Goal: Task Accomplishment & Management: Use online tool/utility

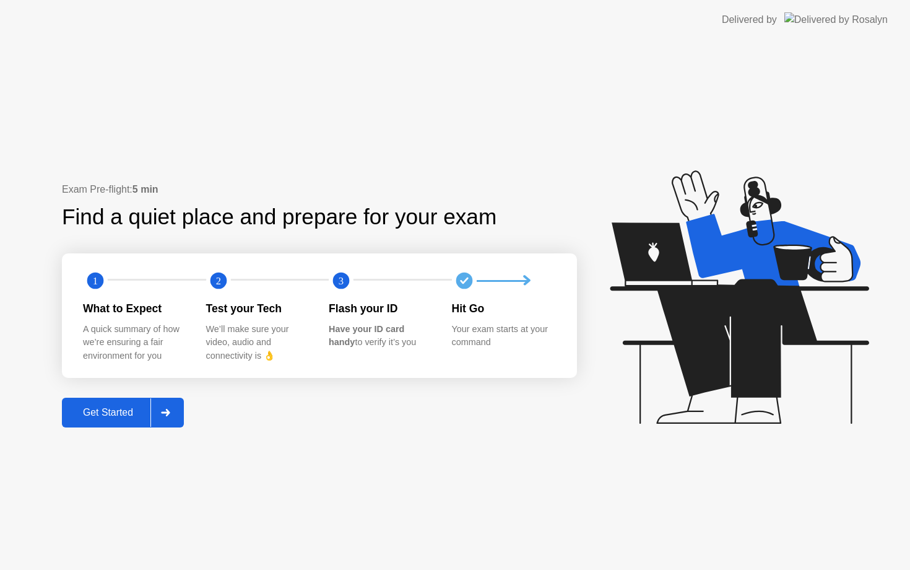
click at [113, 410] on div "Get Started" at bounding box center [108, 412] width 85 height 11
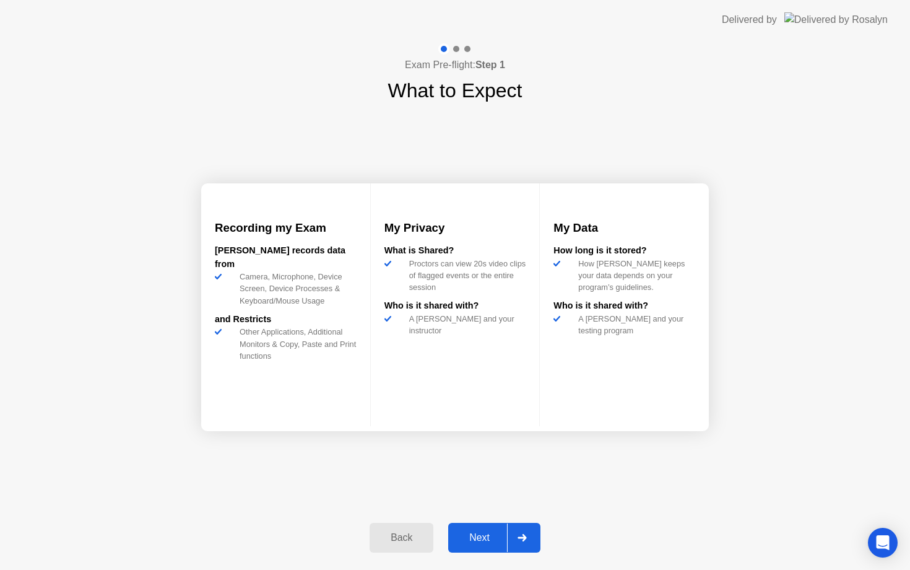
click at [479, 543] on div "Next" at bounding box center [479, 537] width 55 height 11
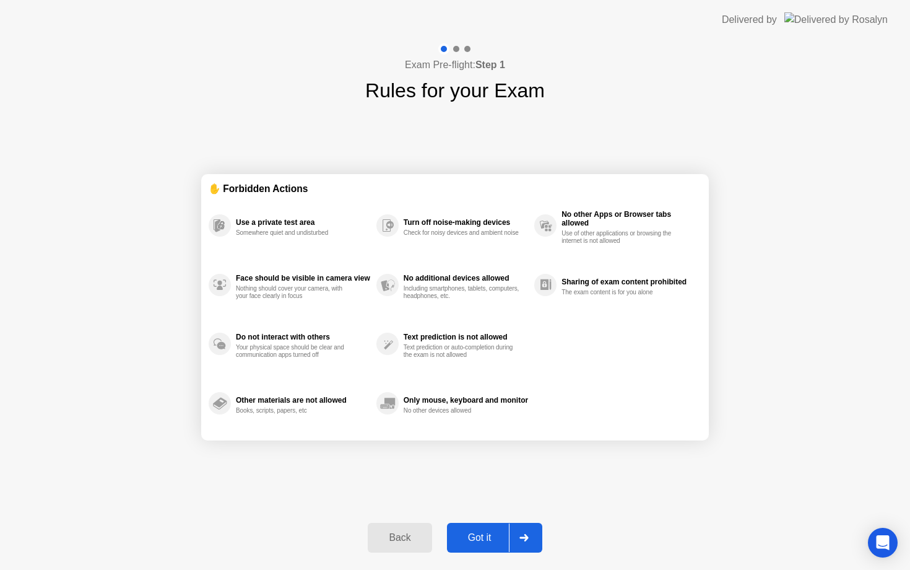
click at [493, 549] on button "Got it" at bounding box center [494, 537] width 95 height 30
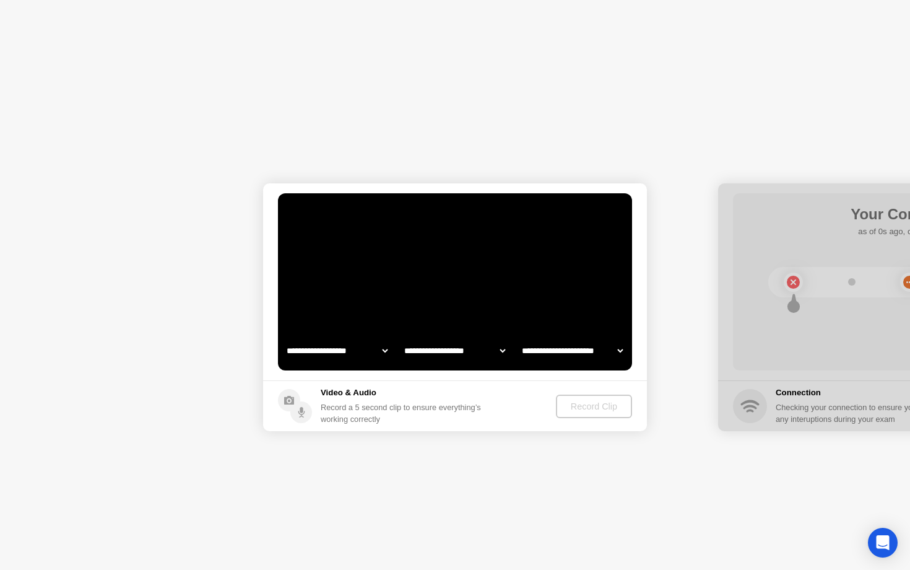
select select "**********"
select select "*******"
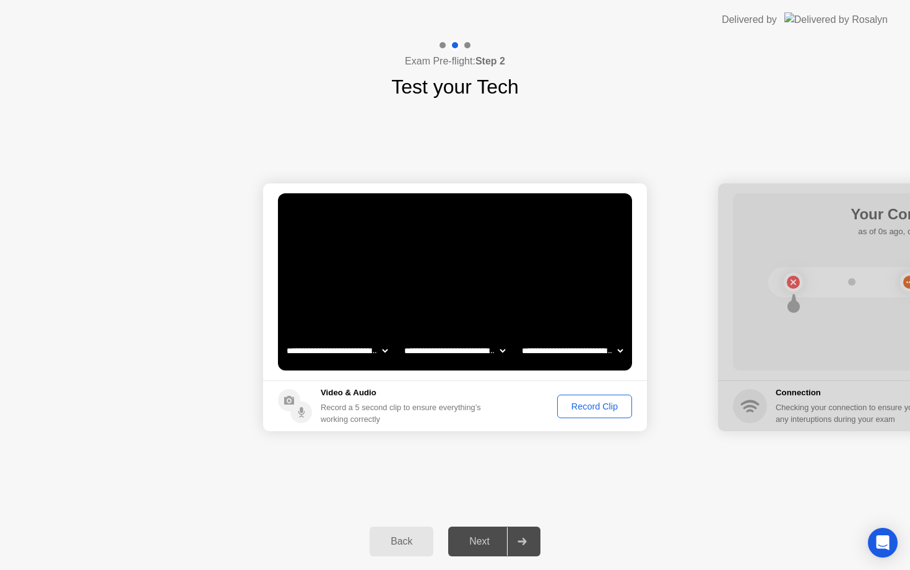
click at [578, 410] on div "Record Clip" at bounding box center [595, 406] width 66 height 10
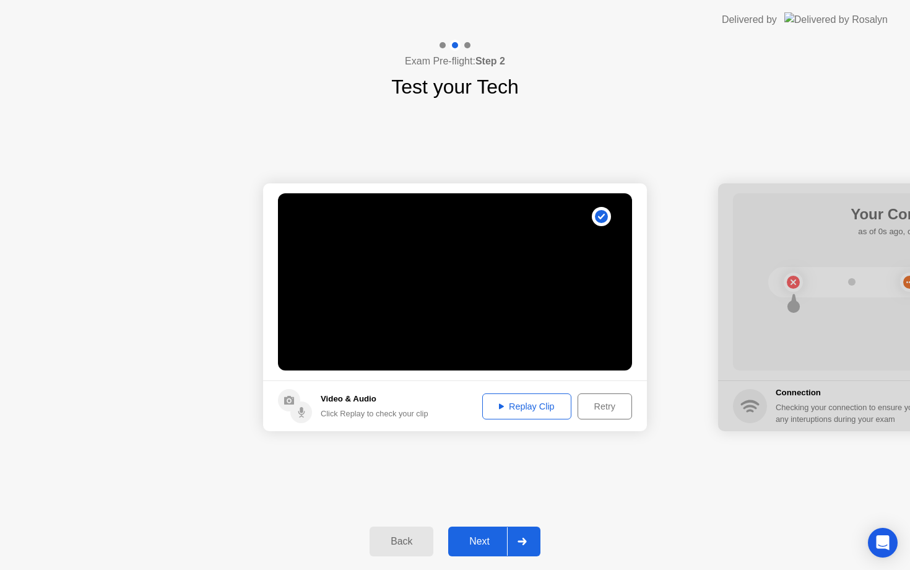
click at [482, 543] on div "Next" at bounding box center [479, 540] width 55 height 11
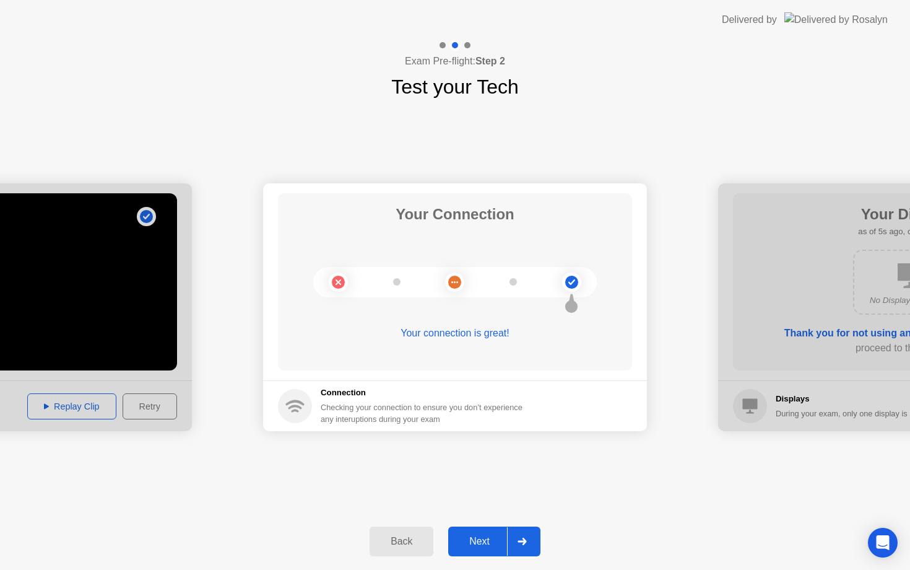
click at [487, 543] on div "Next" at bounding box center [479, 540] width 55 height 11
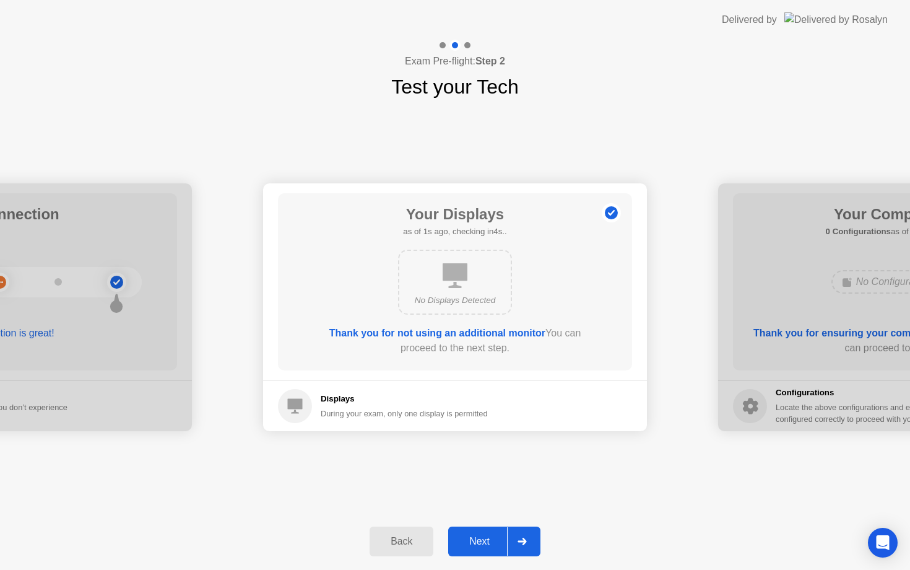
click at [487, 543] on div "Next" at bounding box center [479, 540] width 55 height 11
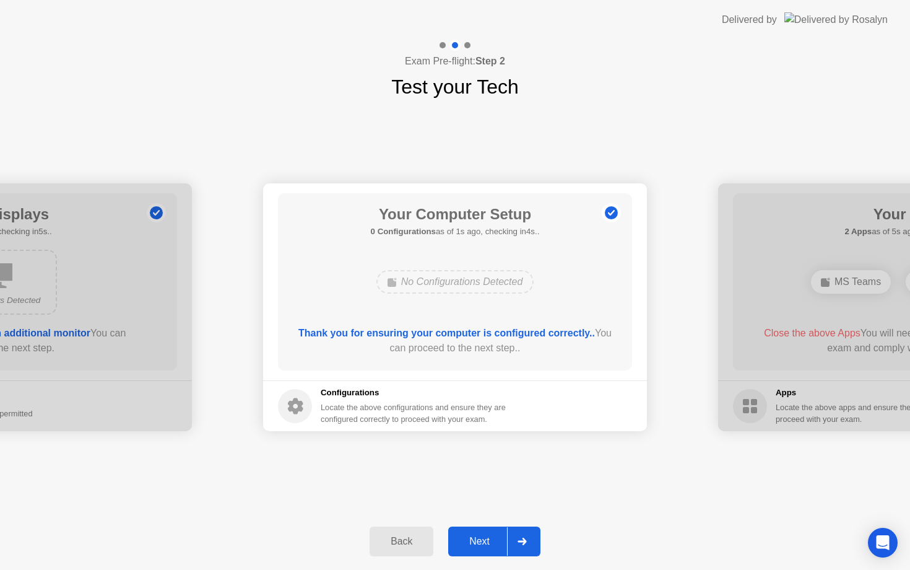
click at [487, 543] on div "Next" at bounding box center [479, 540] width 55 height 11
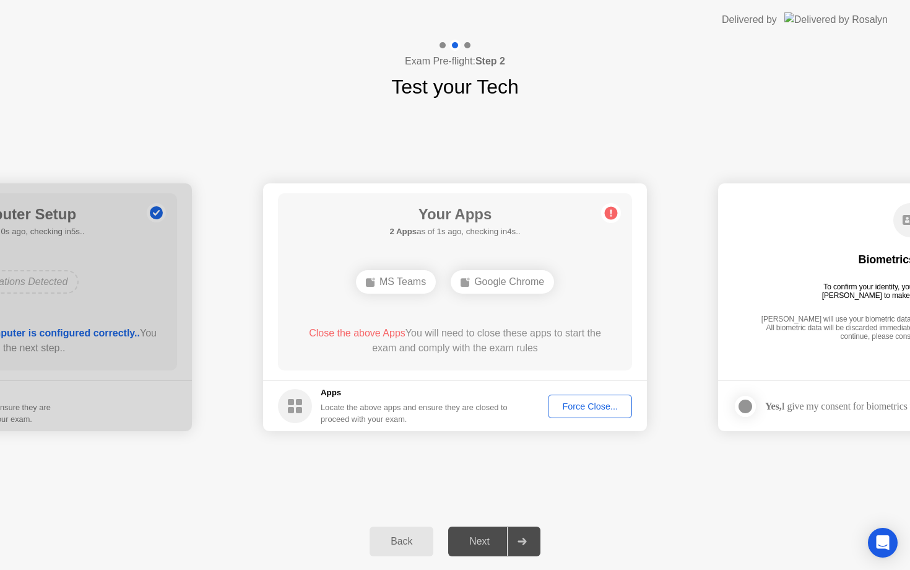
click at [573, 396] on button "Force Close..." at bounding box center [590, 406] width 84 height 24
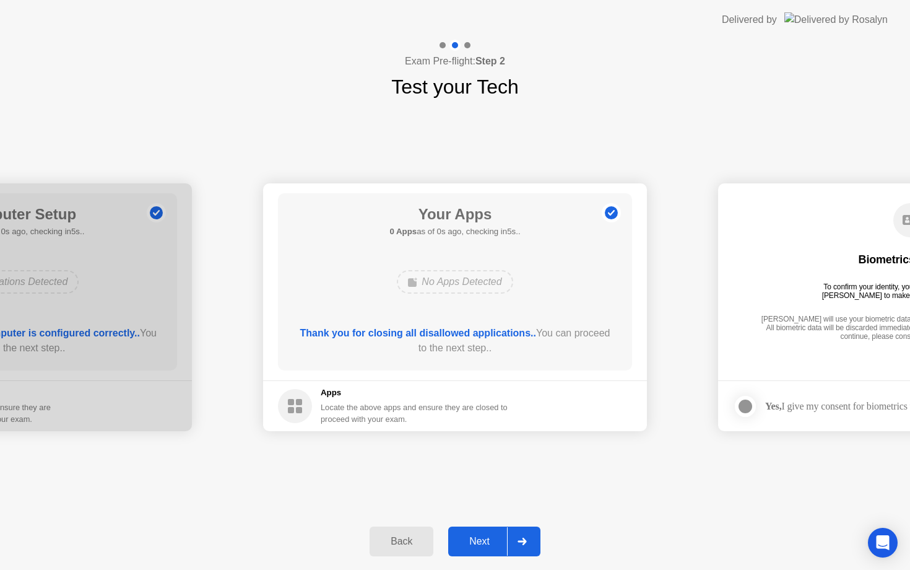
click at [488, 540] on div "Next" at bounding box center [479, 540] width 55 height 11
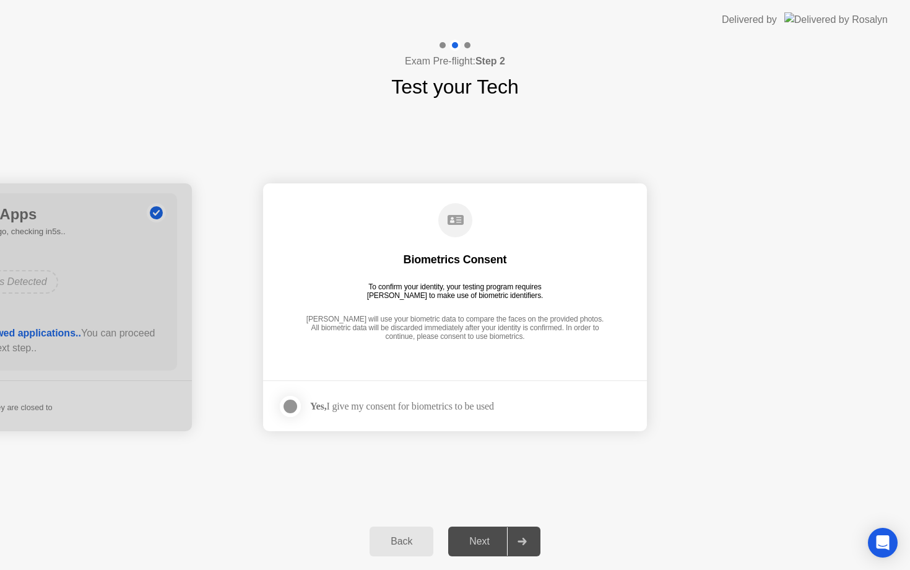
click at [324, 412] on div "Yes, I give my consent for biometrics to be used" at bounding box center [386, 406] width 216 height 25
click at [308, 403] on label at bounding box center [294, 406] width 32 height 25
click at [474, 535] on div "Next" at bounding box center [479, 540] width 55 height 11
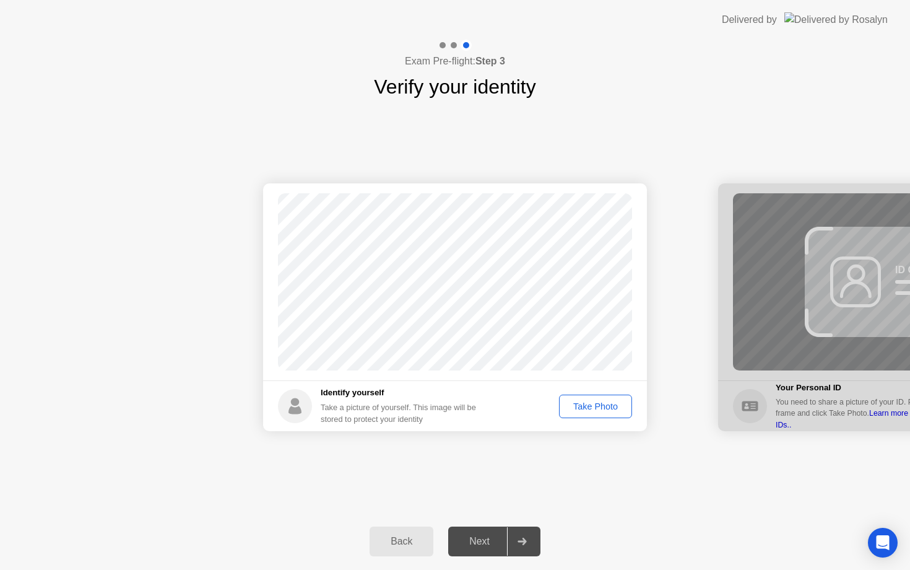
click at [606, 409] on div "Take Photo" at bounding box center [595, 406] width 64 height 10
click at [487, 546] on div "Next" at bounding box center [479, 540] width 55 height 11
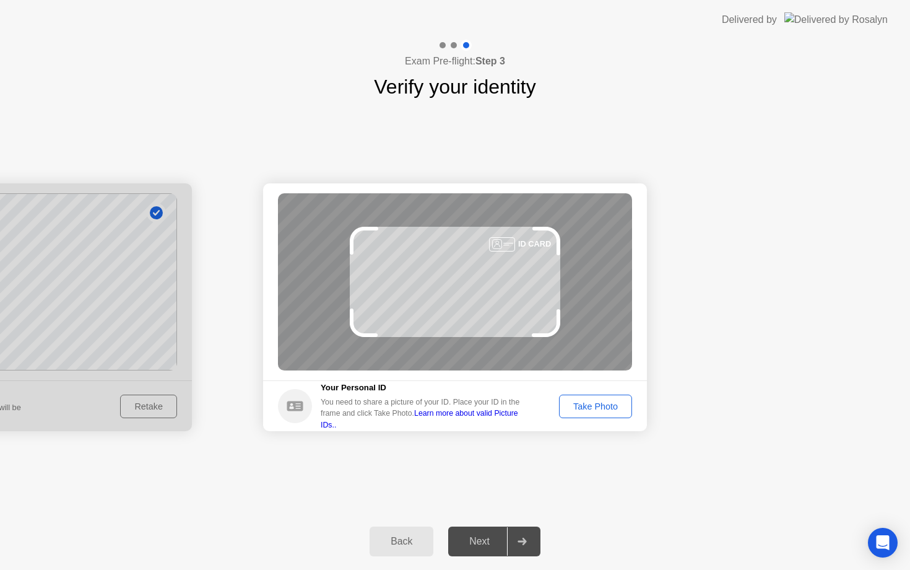
click at [581, 415] on button "Take Photo" at bounding box center [595, 406] width 73 height 24
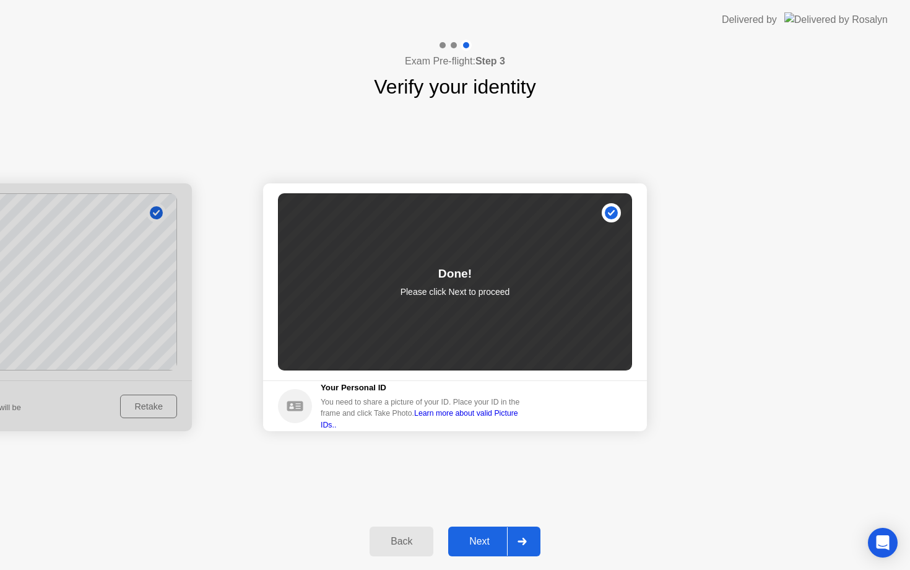
click at [489, 541] on div "Next" at bounding box center [479, 540] width 55 height 11
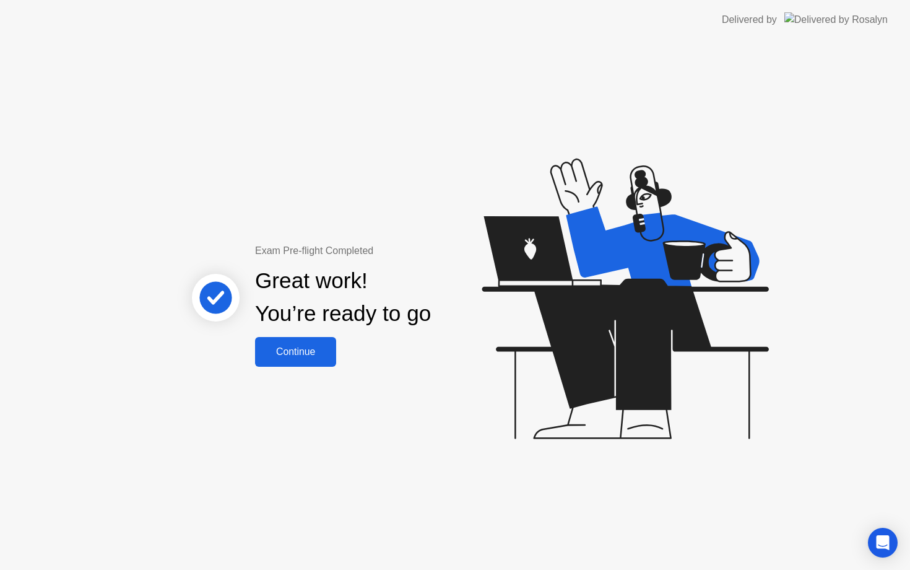
click at [300, 369] on div "Exam Pre-flight Completed Great work! You’re ready to go Continue" at bounding box center [455, 305] width 910 height 530
click at [309, 357] on div "Continue" at bounding box center [296, 351] width 74 height 11
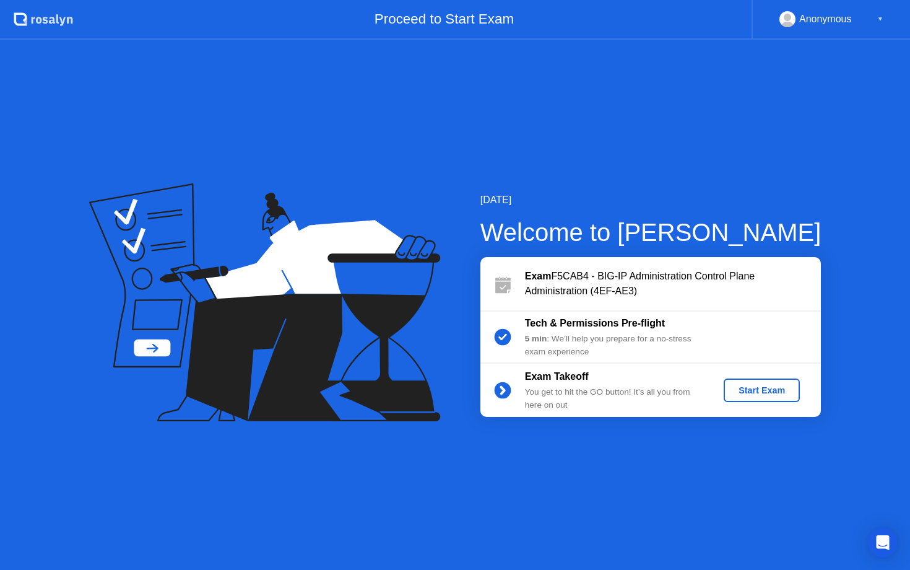
click at [748, 391] on div "Start Exam" at bounding box center [762, 390] width 66 height 10
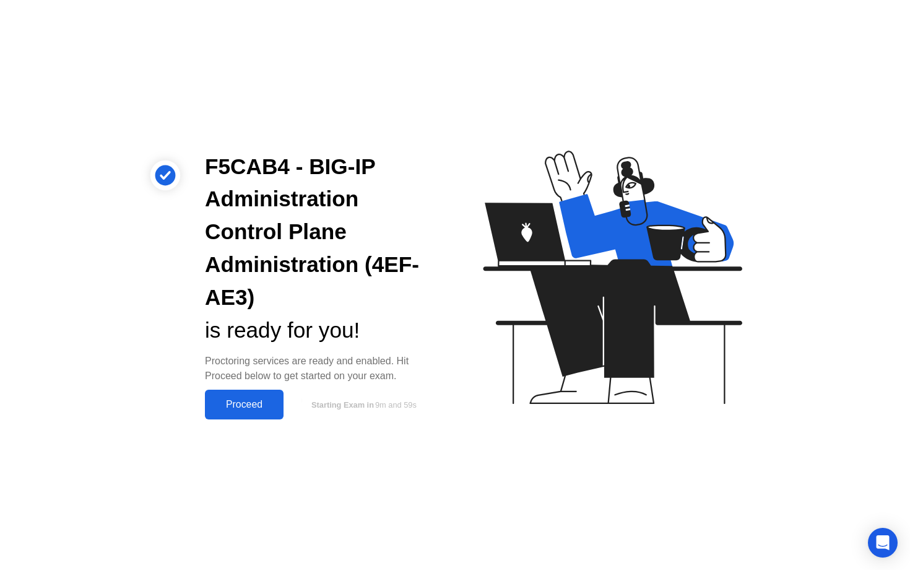
click at [243, 404] on div "Proceed" at bounding box center [244, 404] width 71 height 11
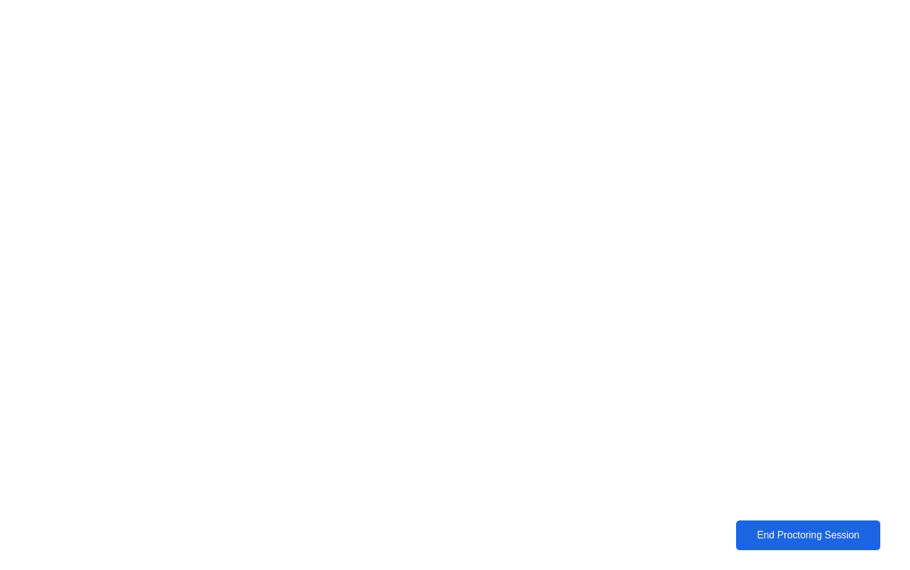
click at [774, 540] on div "End Proctoring Session" at bounding box center [808, 534] width 137 height 11
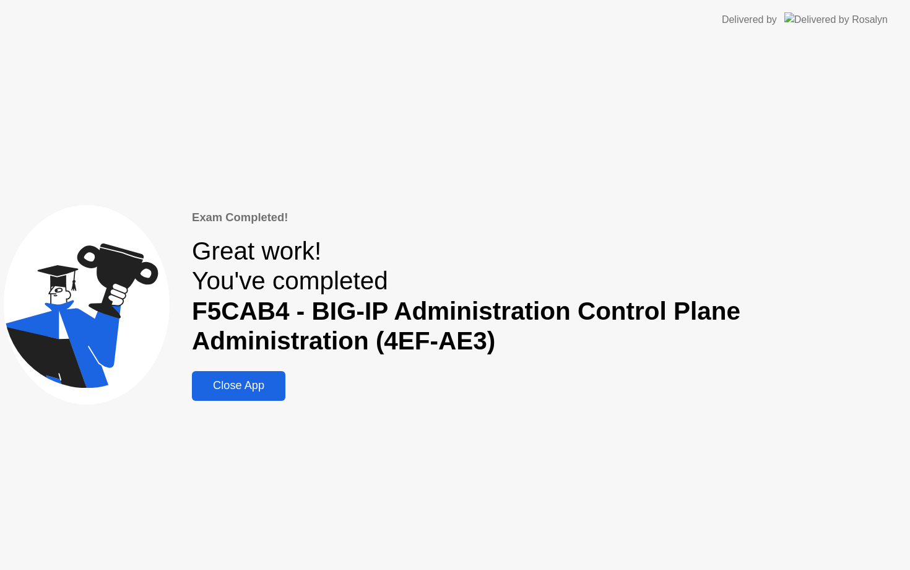
click at [240, 379] on div "Close App" at bounding box center [239, 385] width 86 height 13
